Goal: Information Seeking & Learning: Learn about a topic

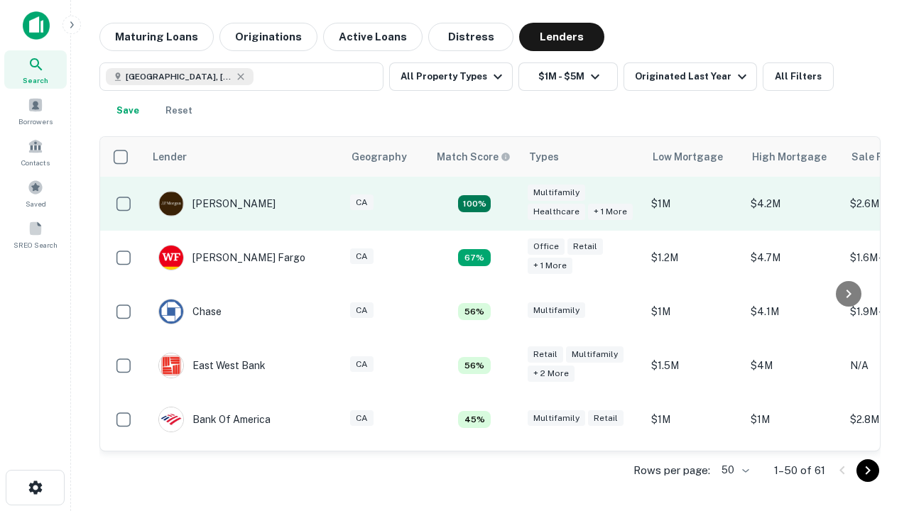
click at [504, 204] on td "100%" at bounding box center [474, 204] width 92 height 54
